Goal: Find specific page/section: Find specific page/section

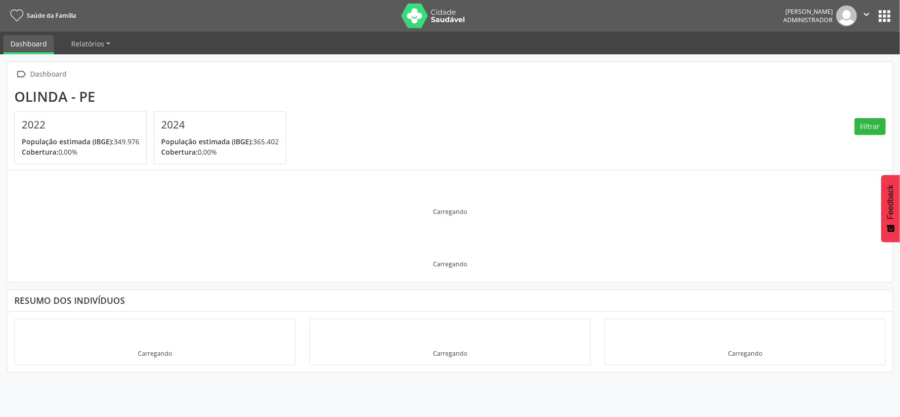
click at [883, 20] on button "apps" at bounding box center [884, 15] width 17 height 17
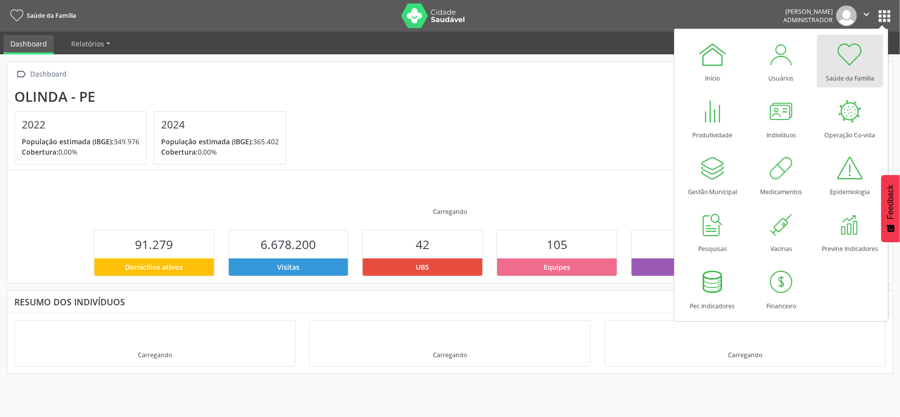
click at [426, 18] on img at bounding box center [433, 15] width 64 height 25
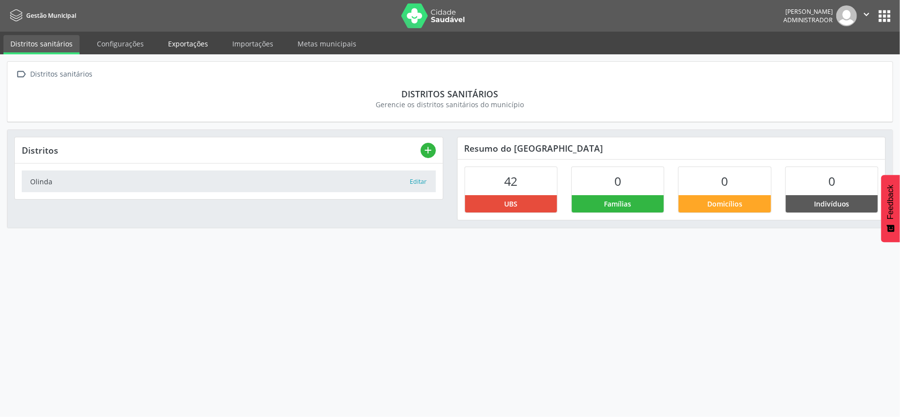
click at [165, 45] on link "Exportações" at bounding box center [188, 43] width 54 height 17
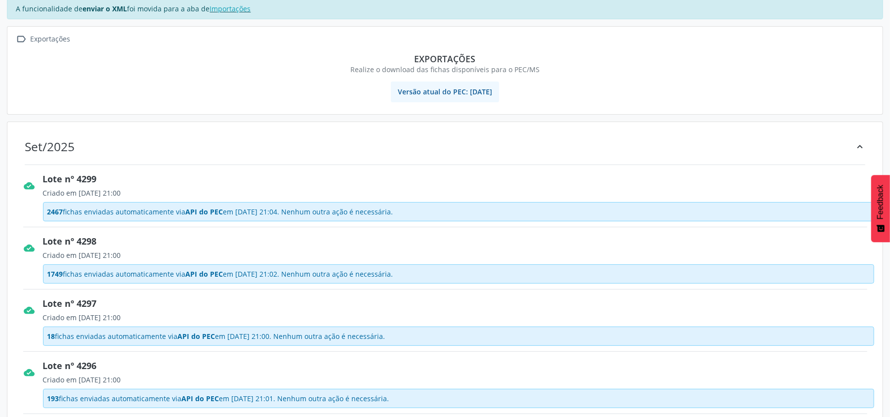
scroll to position [66, 0]
